Goal: Use online tool/utility: Utilize a website feature to perform a specific function

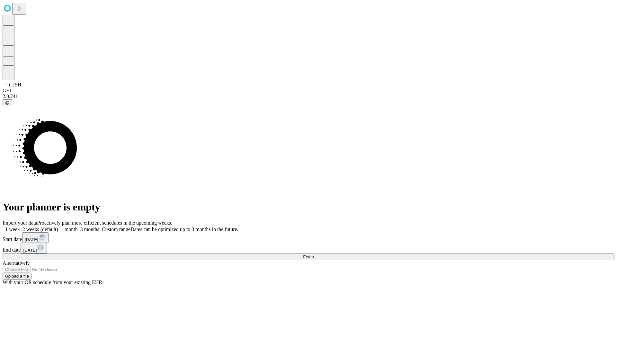
click at [314, 254] on span "Fetch" at bounding box center [308, 256] width 11 height 5
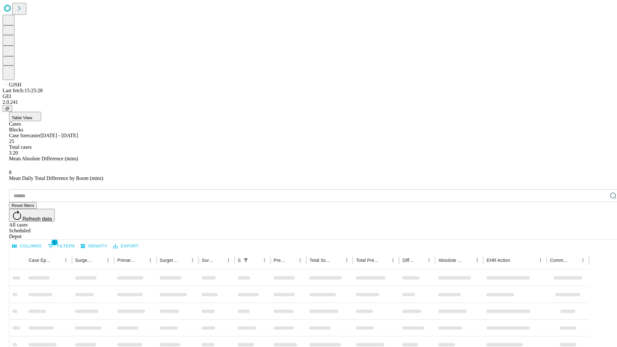
click at [32, 115] on span "Table View" at bounding box center [22, 117] width 21 height 5
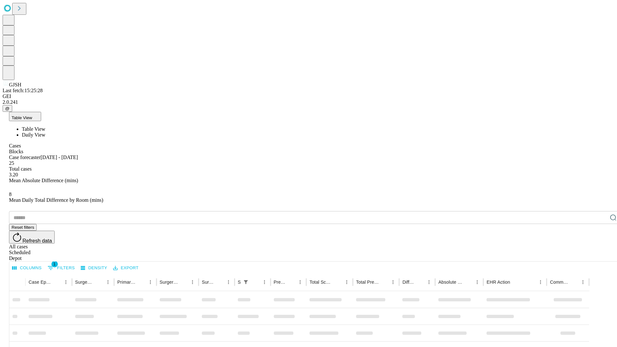
click at [45, 132] on span "Daily View" at bounding box center [33, 134] width 23 height 5
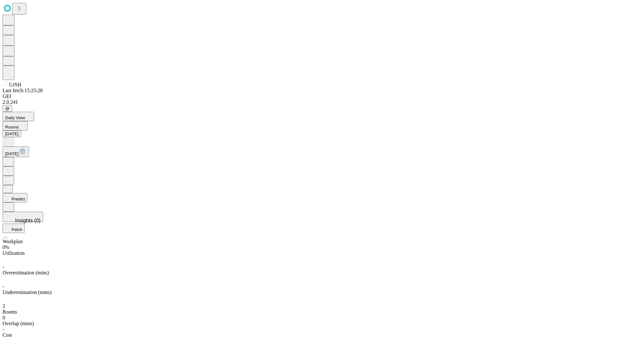
click at [27, 193] on button "Predict" at bounding box center [15, 197] width 25 height 9
